Goal: Check status: Check status

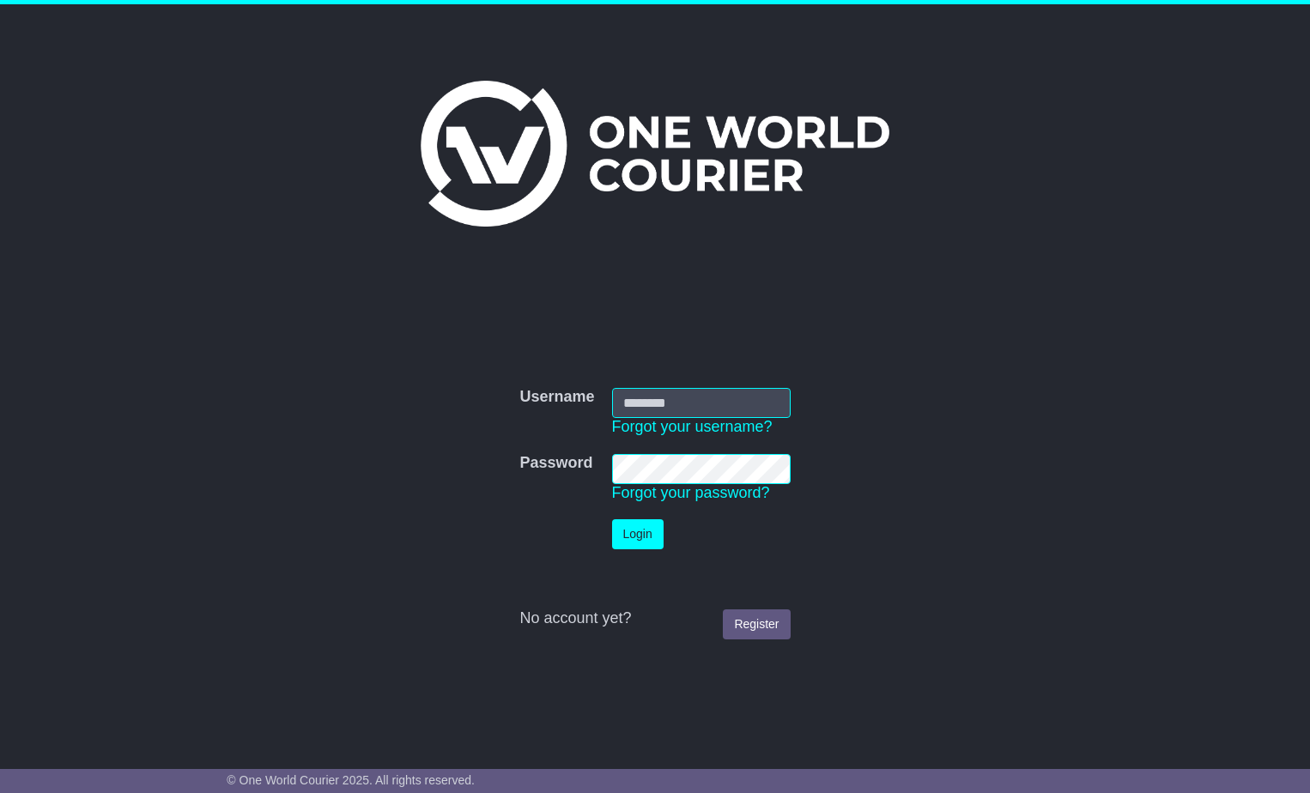
type input "**********"
click at [637, 544] on button "Login" at bounding box center [638, 534] width 52 height 30
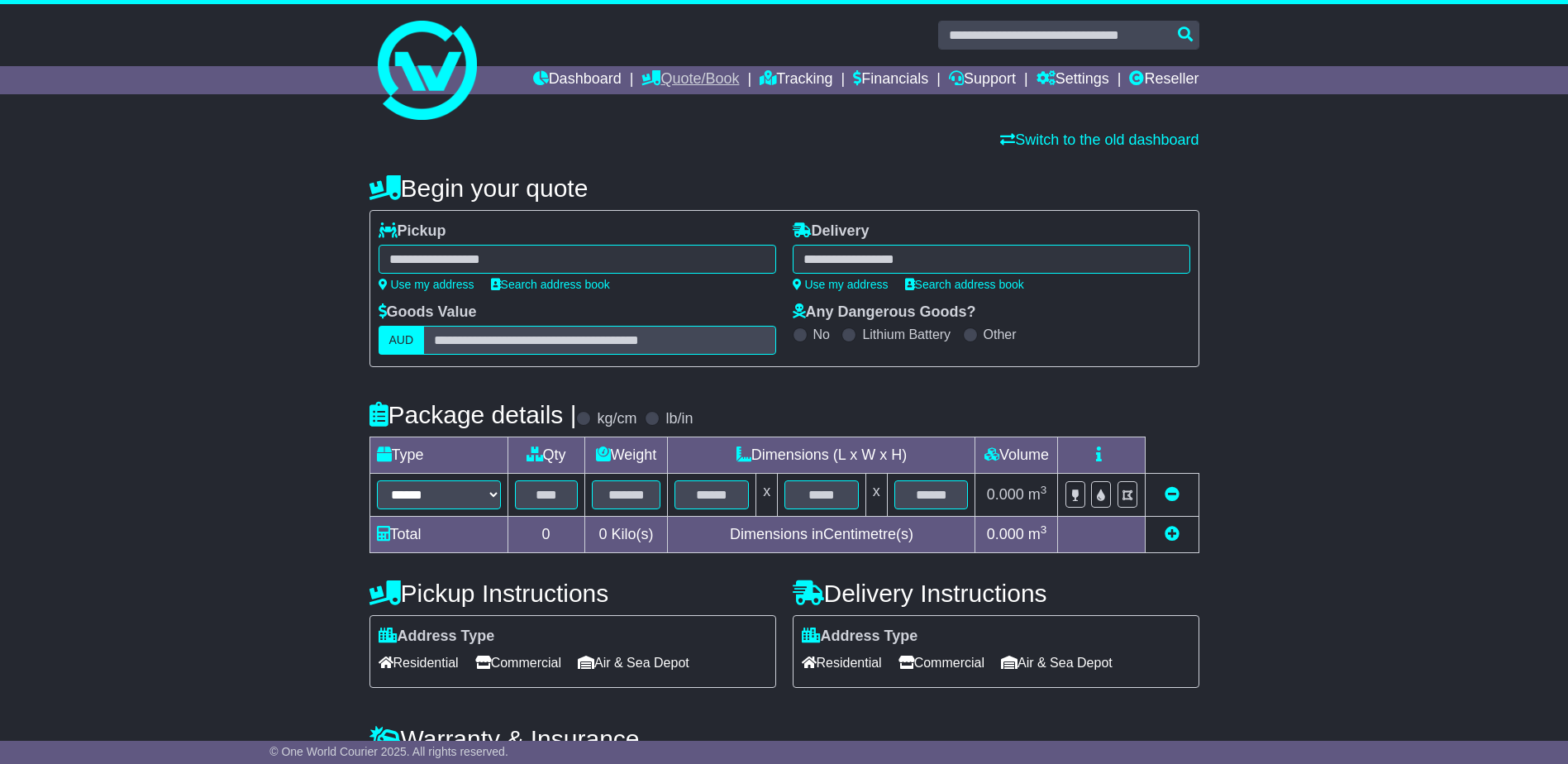
click at [670, 71] on link "Quote/Book" at bounding box center [690, 80] width 97 height 28
click at [569, 75] on link "Dashboard" at bounding box center [578, 80] width 89 height 28
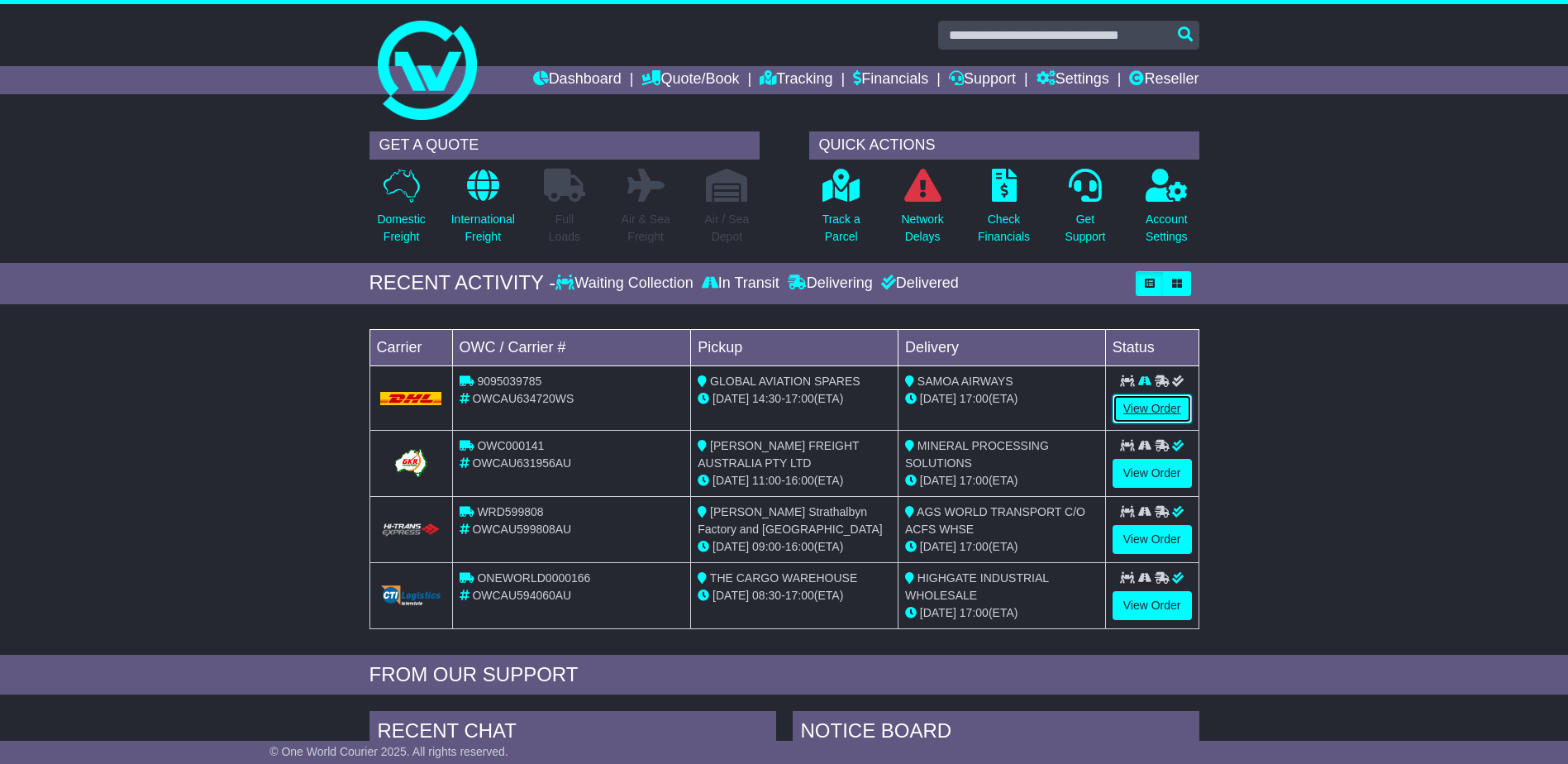
click at [1156, 411] on link "View Order" at bounding box center [1152, 408] width 79 height 29
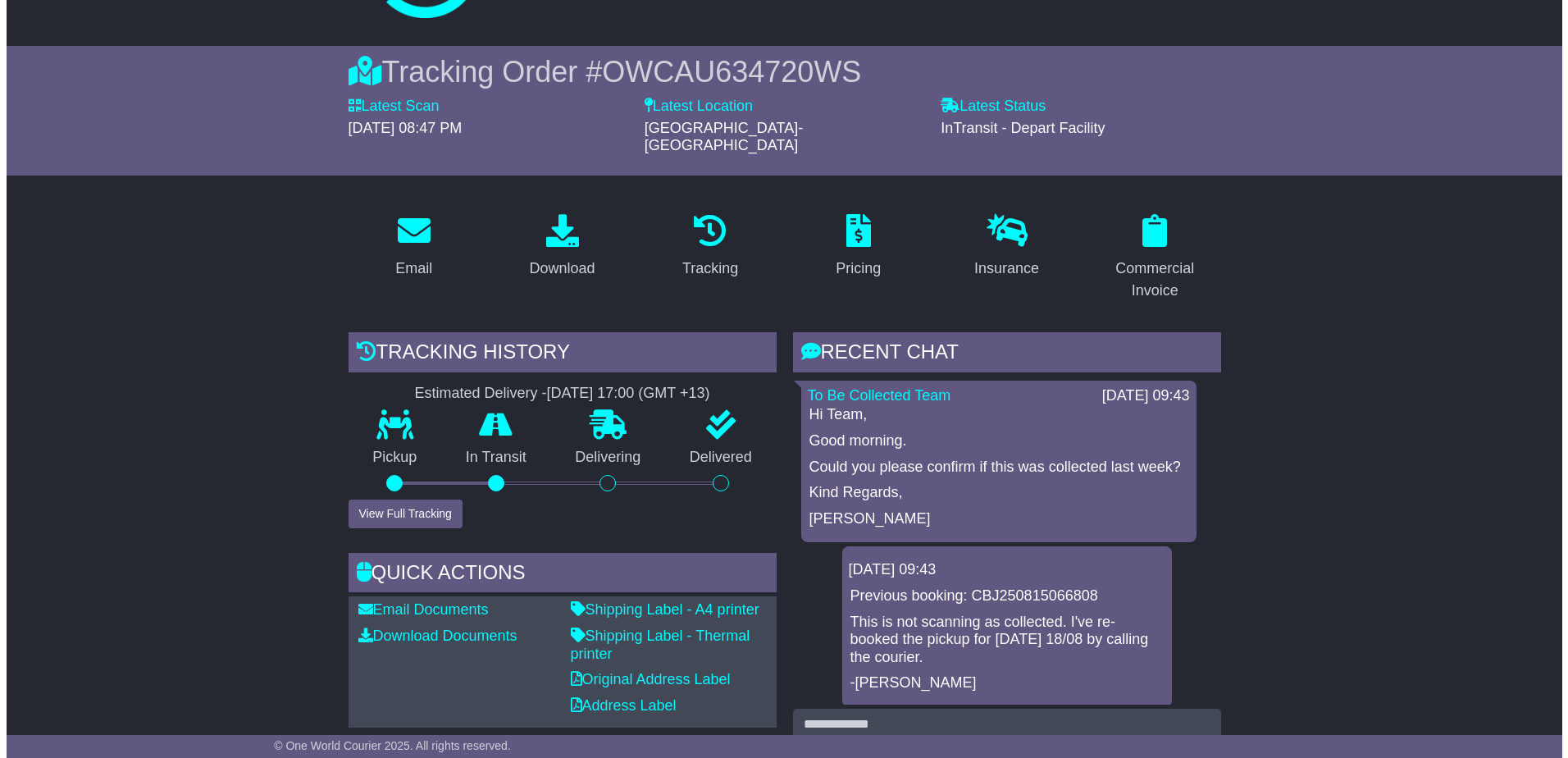
scroll to position [82, 0]
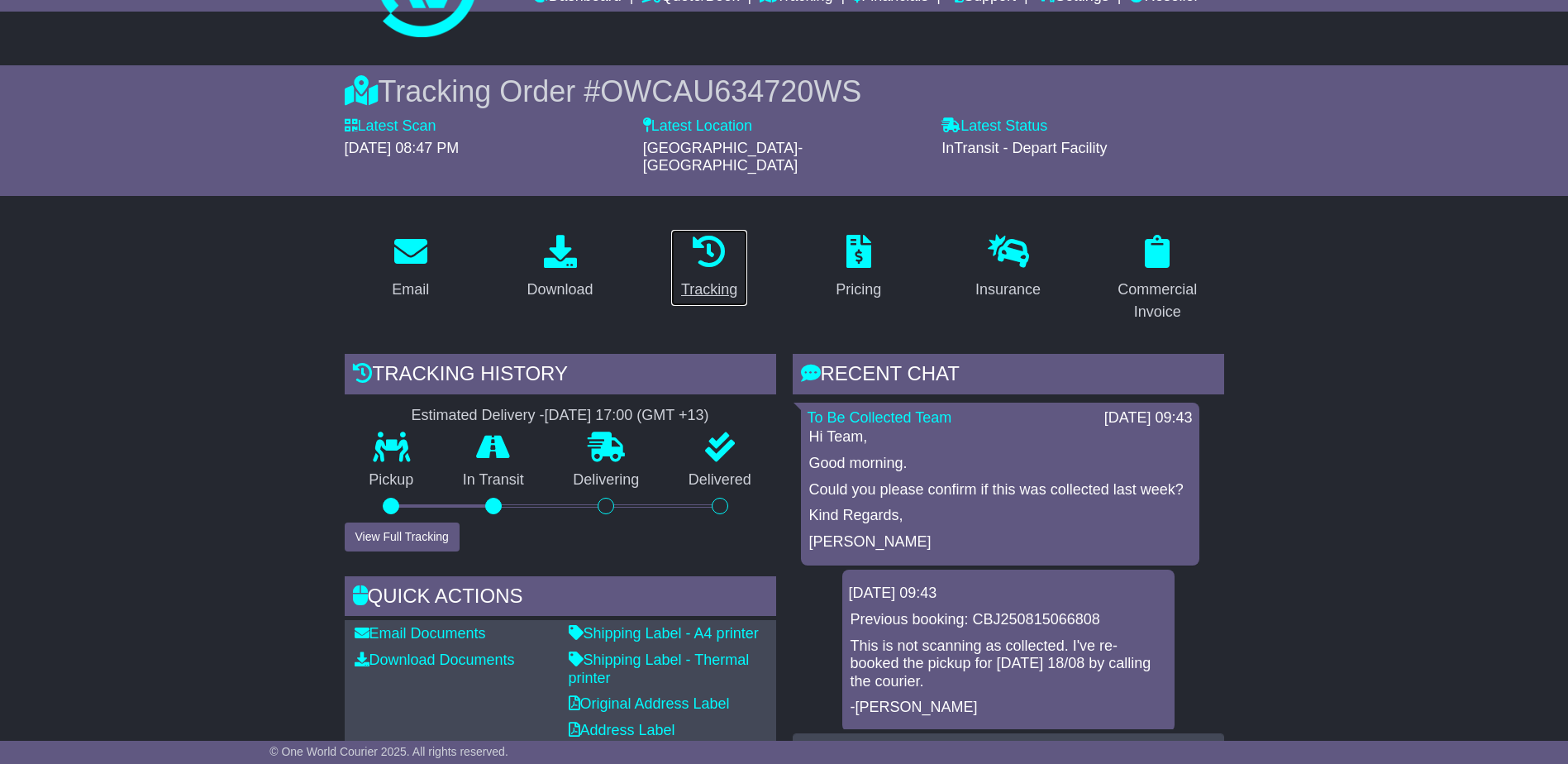
click at [716, 241] on icon at bounding box center [709, 251] width 33 height 33
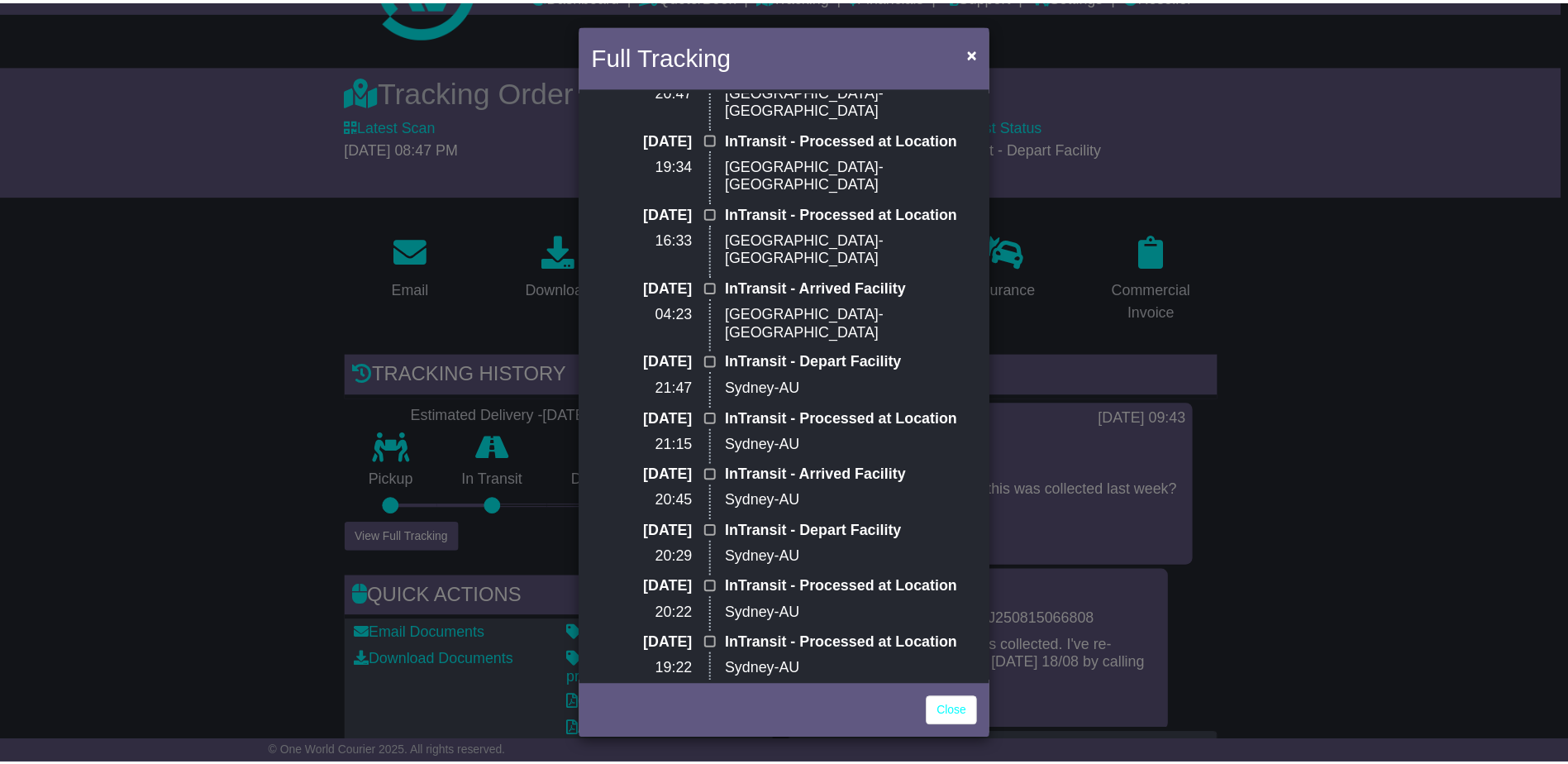
scroll to position [0, 0]
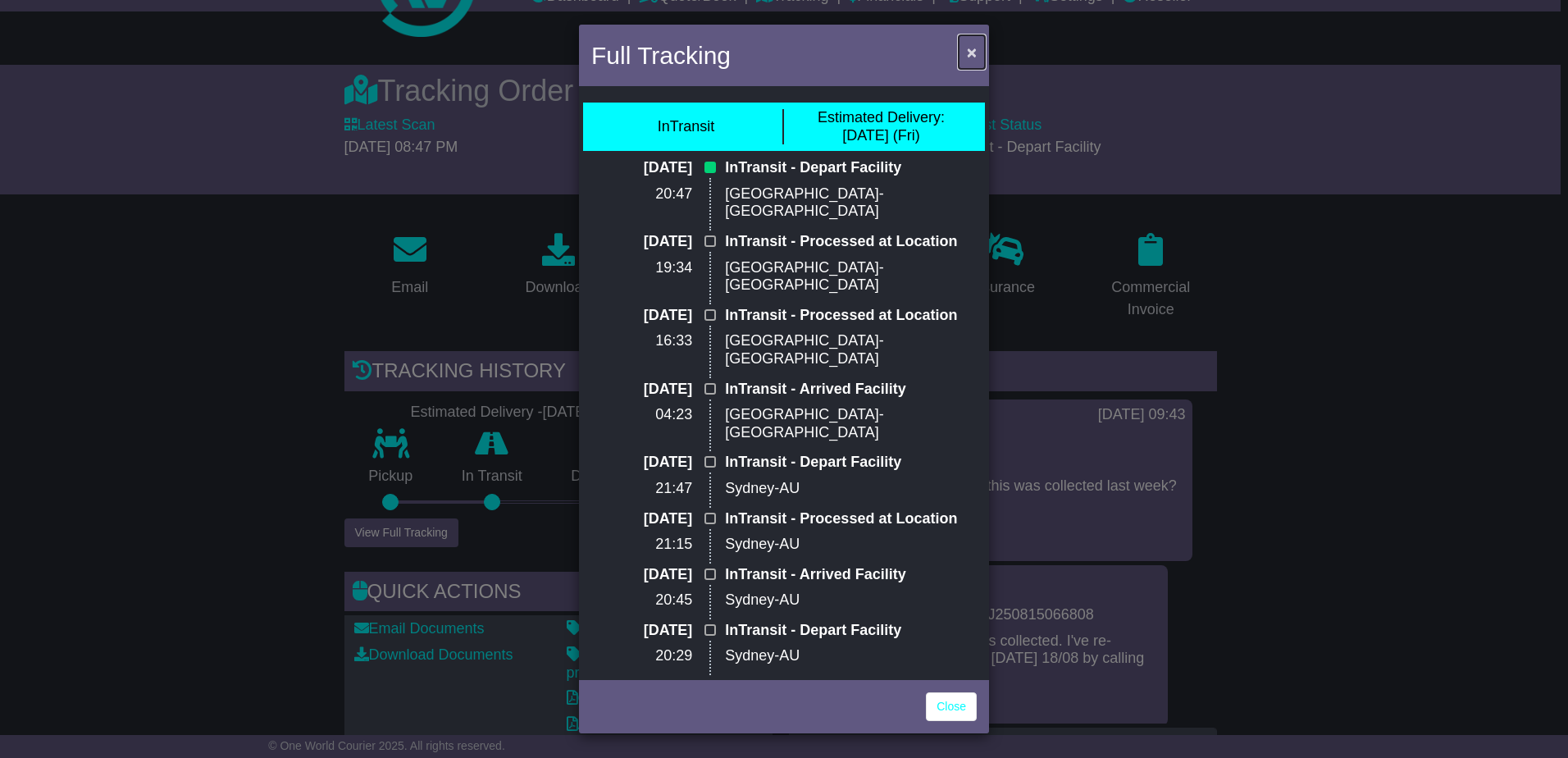
click at [969, 53] on span "×" at bounding box center [972, 53] width 10 height 19
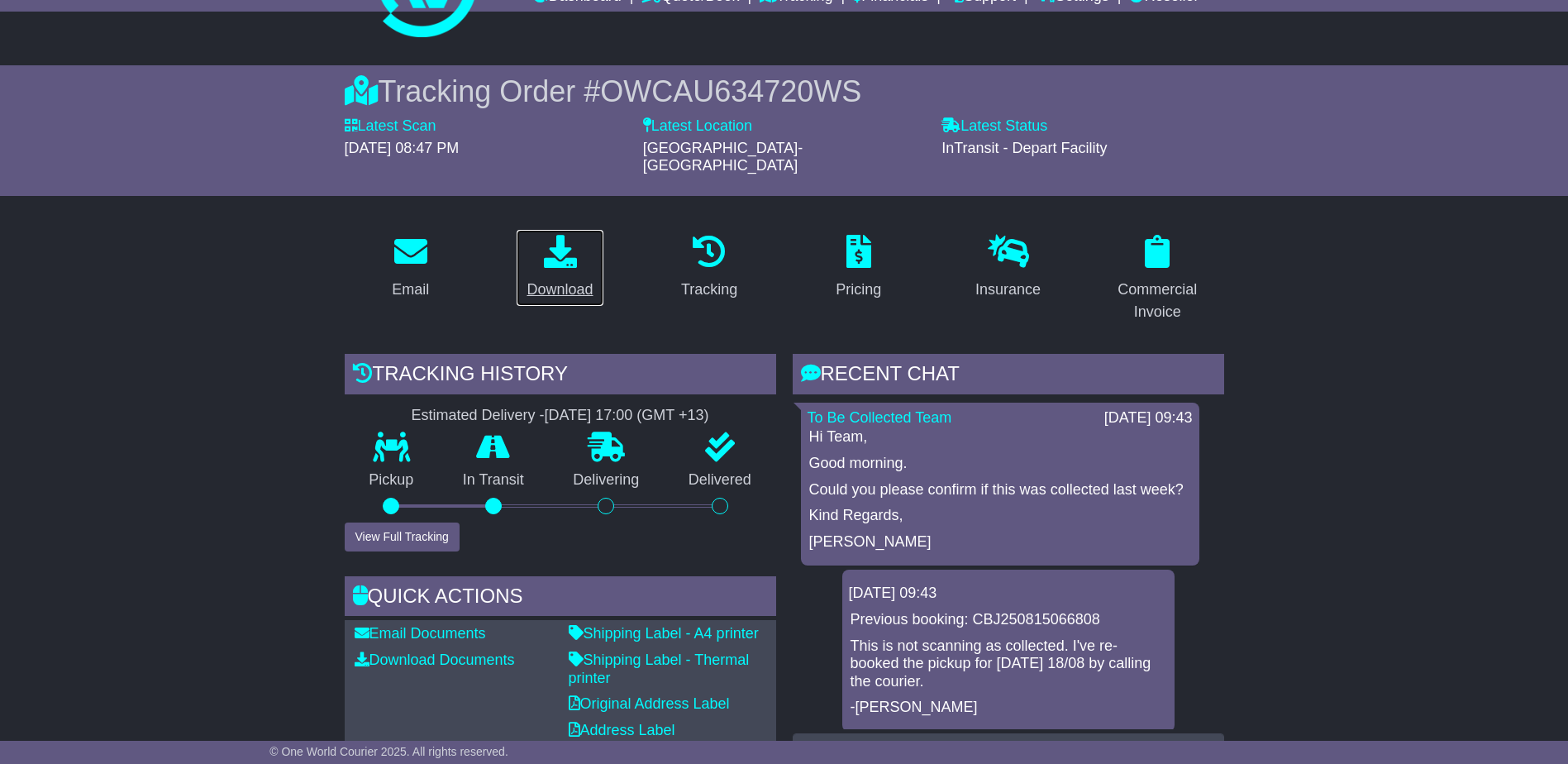
click at [568, 278] on div "Download" at bounding box center [560, 289] width 66 height 22
